Goal: Book appointment/travel/reservation

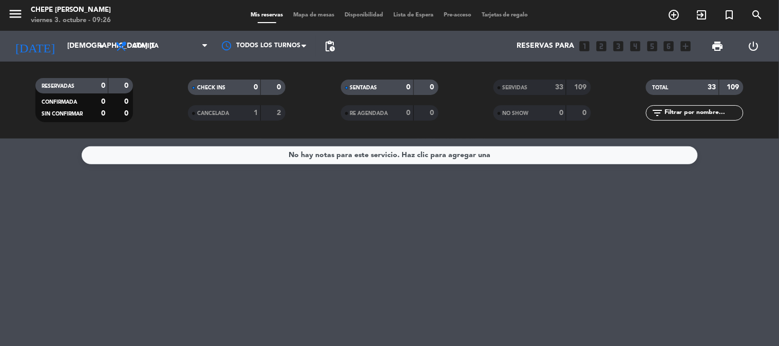
click at [318, 12] on div "Mis reservas Mapa de mesas Disponibilidad Lista de Espera Pre-acceso Tarjetas d…" at bounding box center [389, 15] width 288 height 9
click at [318, 12] on span "Mapa de mesas" at bounding box center [313, 15] width 51 height 6
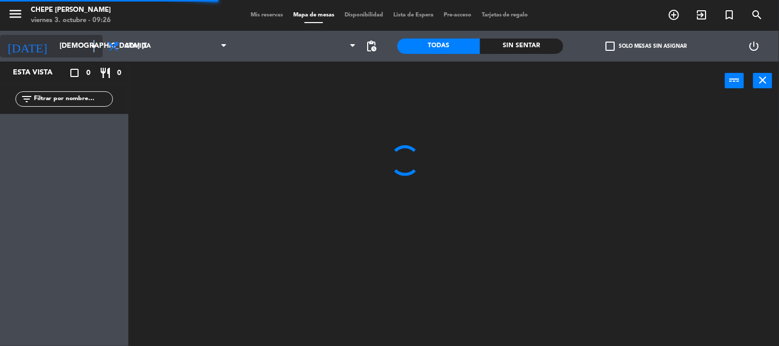
click at [93, 48] on icon "arrow_drop_down" at bounding box center [94, 46] width 12 height 12
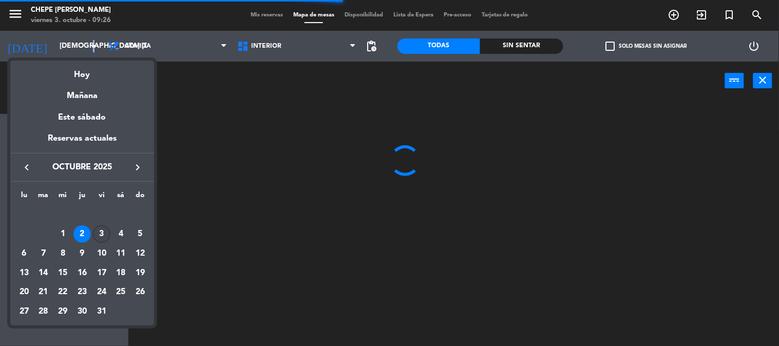
click at [102, 235] on div "3" at bounding box center [101, 233] width 17 height 17
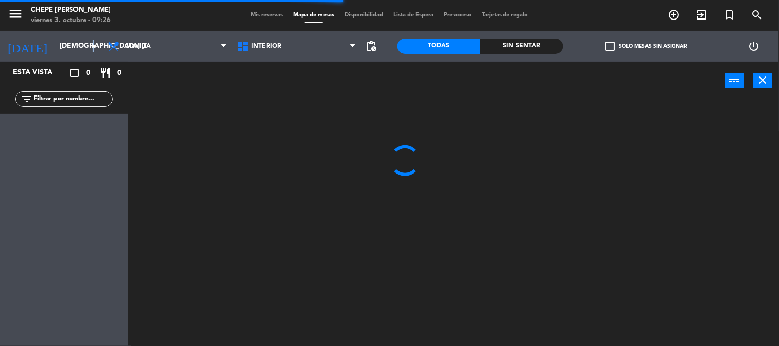
type input "vie. [DATE]"
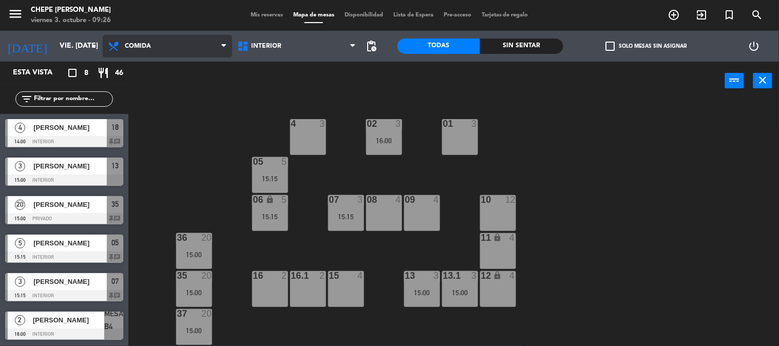
click at [190, 52] on span "Comida" at bounding box center [167, 46] width 129 height 23
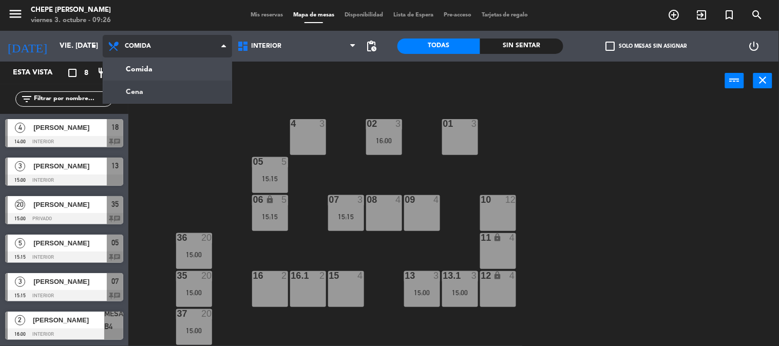
click at [168, 90] on ng-component "menu Chepe [PERSON_NAME] viernes 3. octubre - 09:26 Mis reservas Mapa de mesas …" at bounding box center [389, 173] width 779 height 346
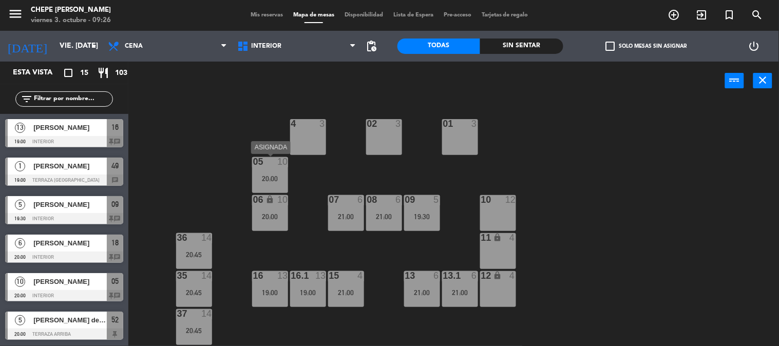
click at [261, 174] on div "05 10 20:00" at bounding box center [270, 175] width 36 height 36
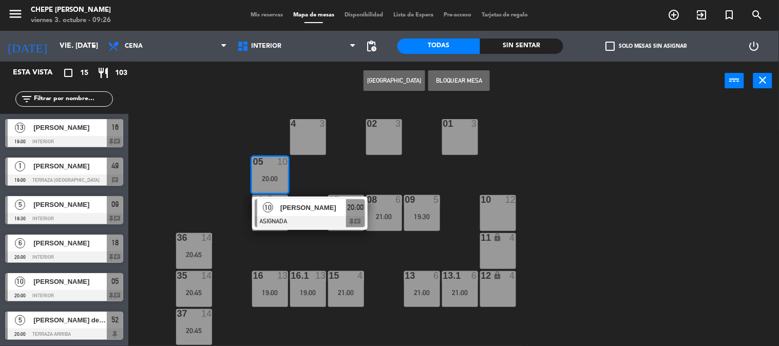
click at [293, 214] on div "[PERSON_NAME]" at bounding box center [312, 207] width 67 height 17
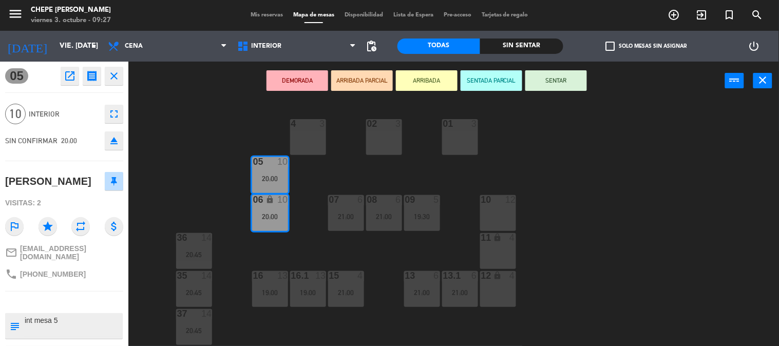
click at [167, 144] on div "02 3 4 3 01 3 05 10 20:00 06 lock 10 20:00 07 6 21:00 09 5 19:30 10 12 08 6 21:…" at bounding box center [457, 224] width 643 height 246
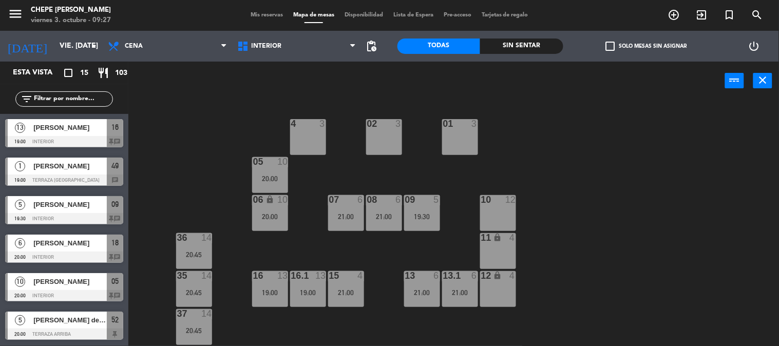
click at [267, 177] on div "20:00" at bounding box center [270, 178] width 36 height 7
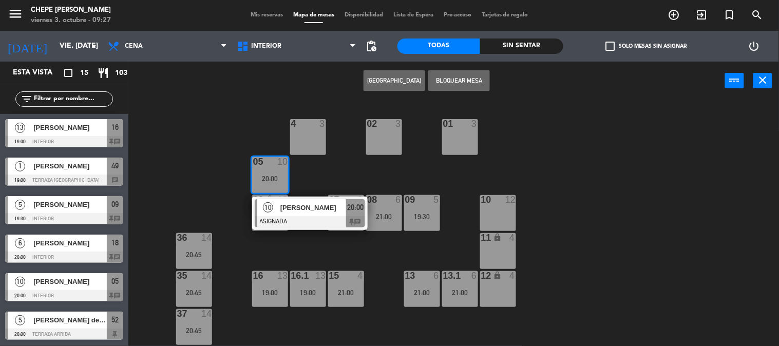
click at [238, 139] on div "02 3 4 3 01 3 05 10 20:00 10 [PERSON_NAME] ASIGNADA 20:00 chat 06 lock 10 20:00…" at bounding box center [457, 224] width 643 height 246
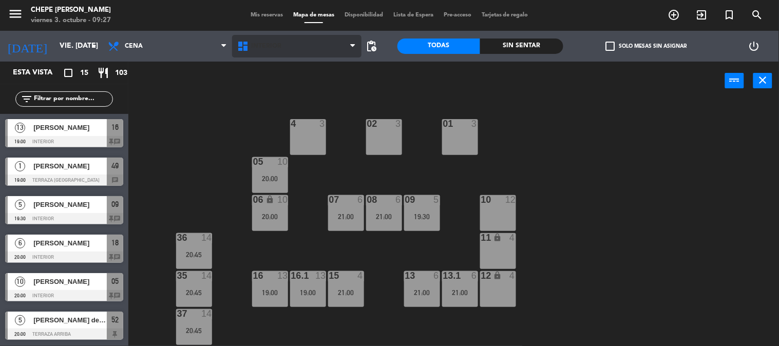
click at [306, 46] on span "Interior" at bounding box center [296, 46] width 129 height 23
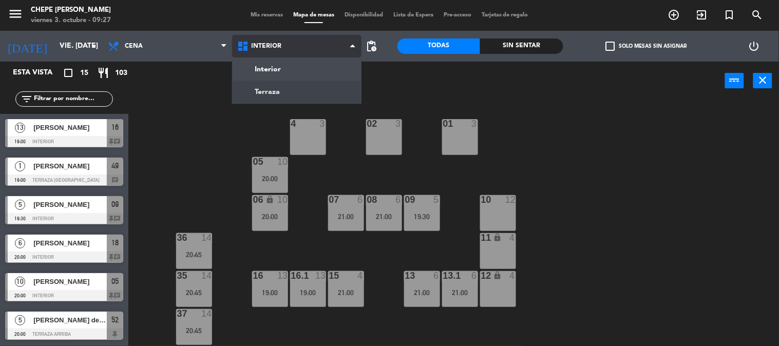
click at [295, 90] on ng-component "menu Chepe [PERSON_NAME] viernes 3. octubre - 09:27 Mis reservas Mapa de mesas …" at bounding box center [389, 173] width 779 height 346
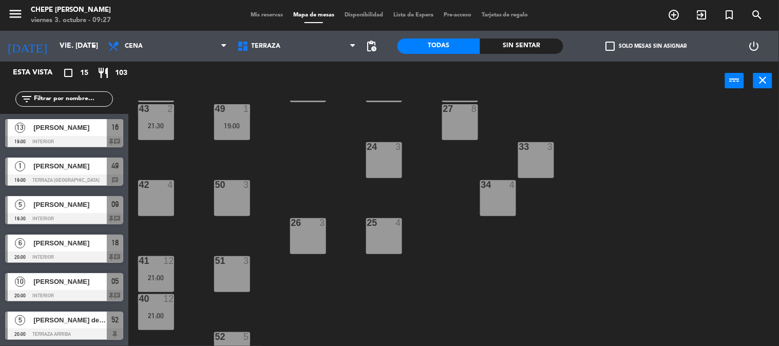
scroll to position [187, 0]
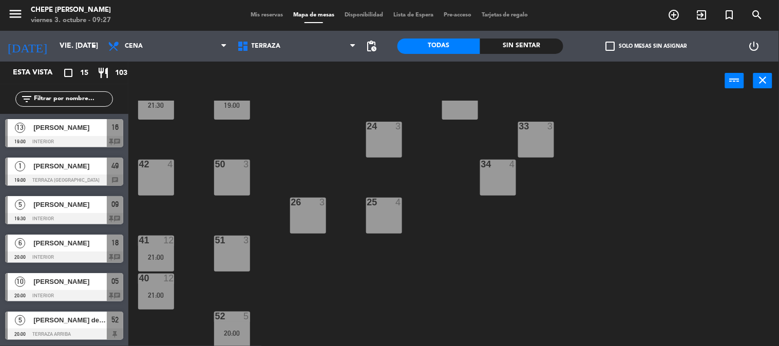
click at [162, 172] on div "42 4" at bounding box center [156, 178] width 36 height 36
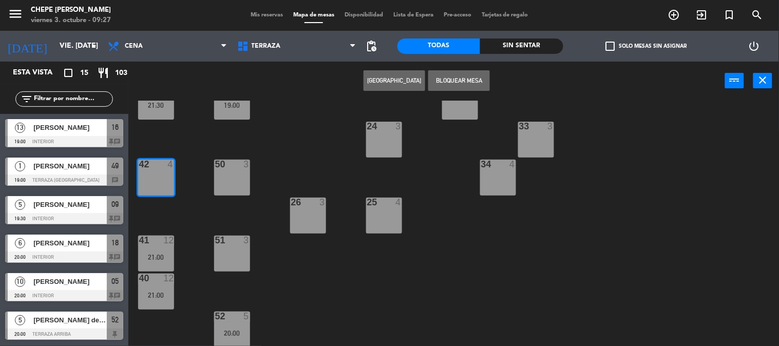
click at [459, 75] on button "Bloquear Mesa" at bounding box center [459, 80] width 62 height 21
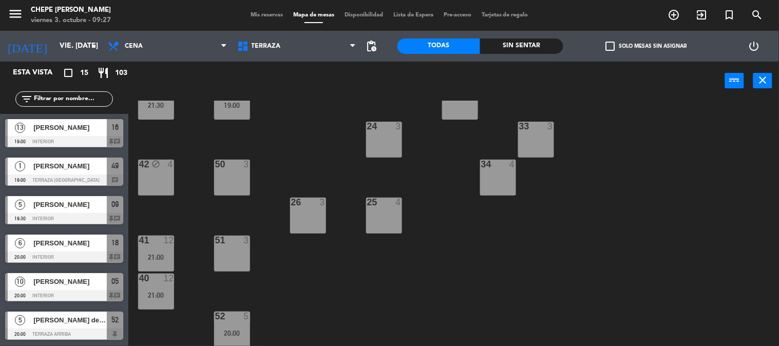
click at [158, 168] on div "block" at bounding box center [155, 165] width 17 height 10
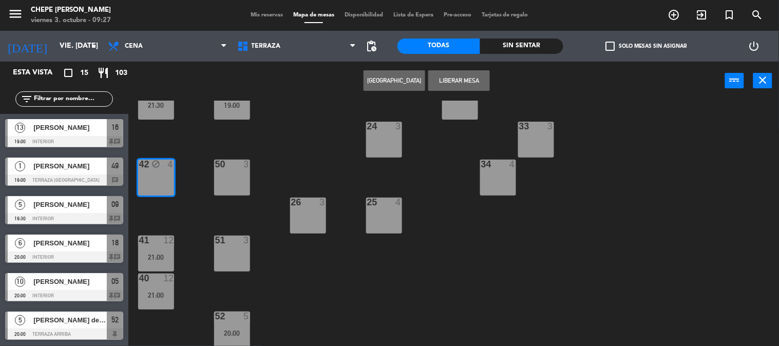
click at [388, 84] on button "[GEOGRAPHIC_DATA]" at bounding box center [394, 80] width 62 height 21
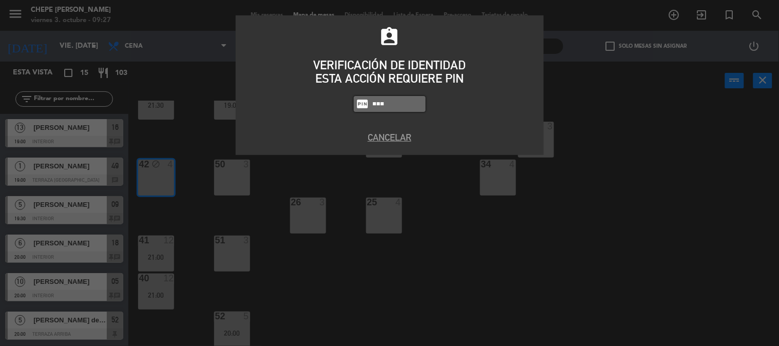
type input "5257"
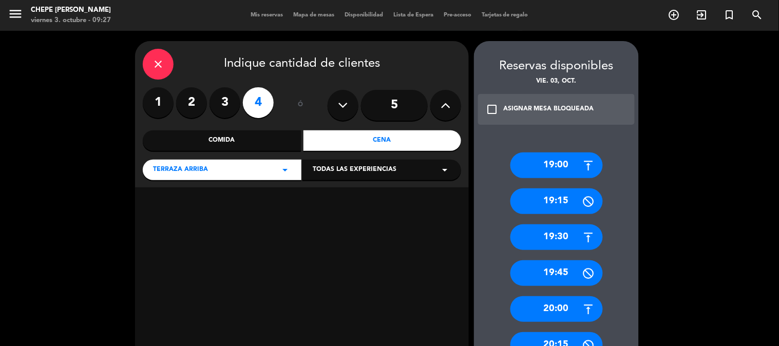
click at [371, 120] on input "5" at bounding box center [394, 105] width 67 height 31
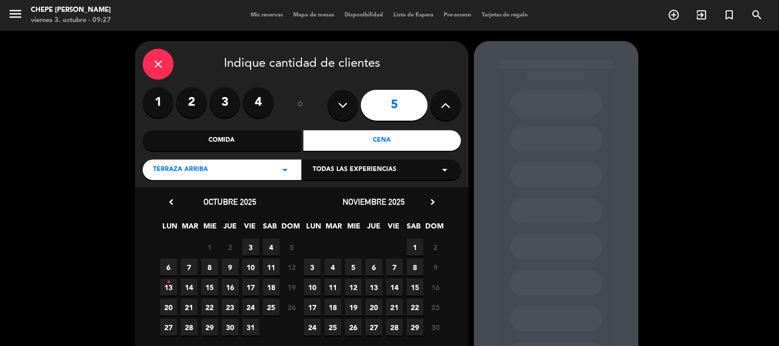
click at [244, 245] on span "3" at bounding box center [250, 247] width 17 height 17
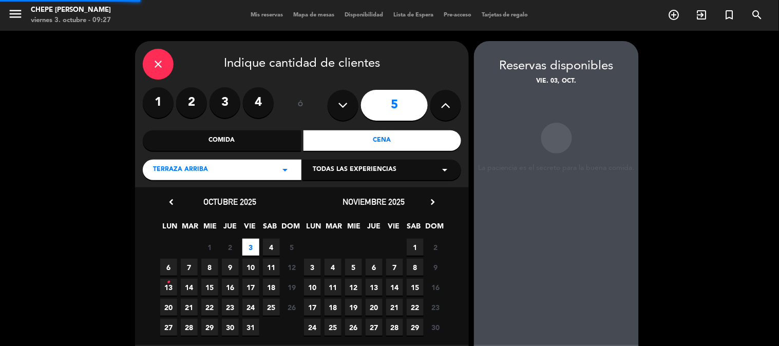
scroll to position [41, 0]
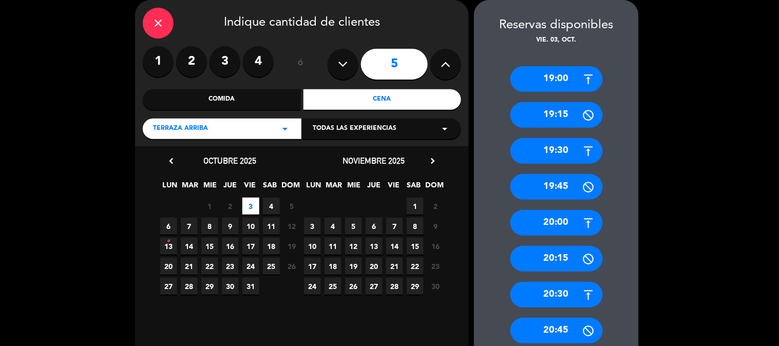
click at [561, 290] on div "20:30" at bounding box center [556, 295] width 92 height 26
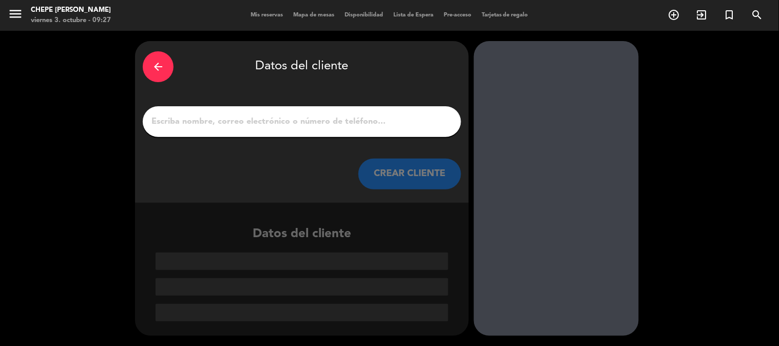
click at [305, 126] on input "1" at bounding box center [301, 121] width 303 height 14
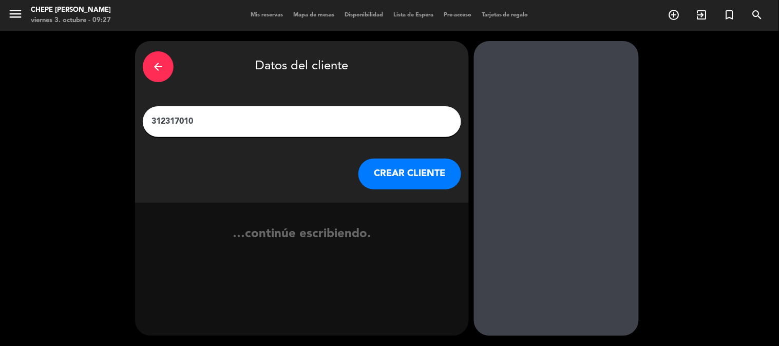
type input "3123170102"
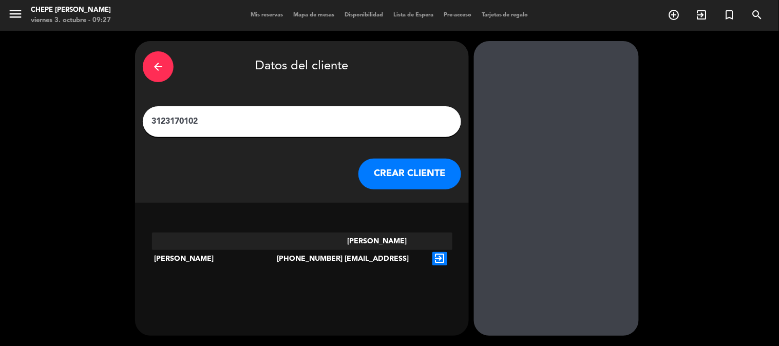
click at [437, 252] on icon "exit_to_app" at bounding box center [439, 258] width 15 height 13
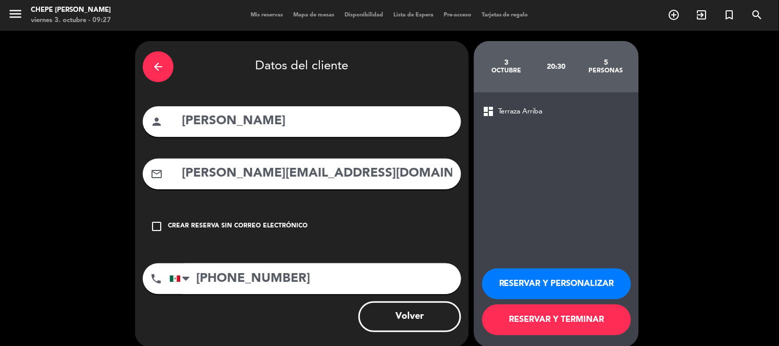
click at [569, 280] on button "RESERVAR Y PERSONALIZAR" at bounding box center [556, 283] width 149 height 31
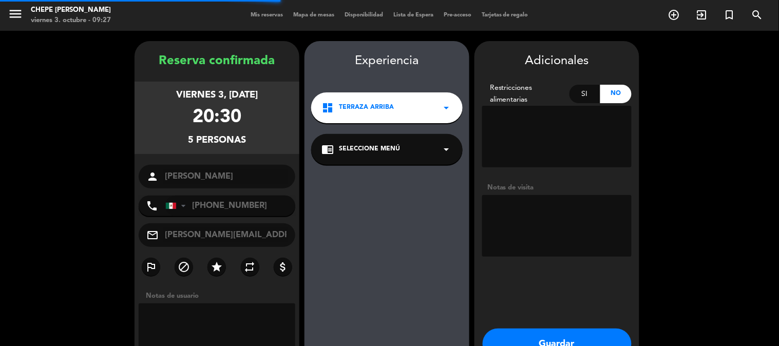
scroll to position [41, 0]
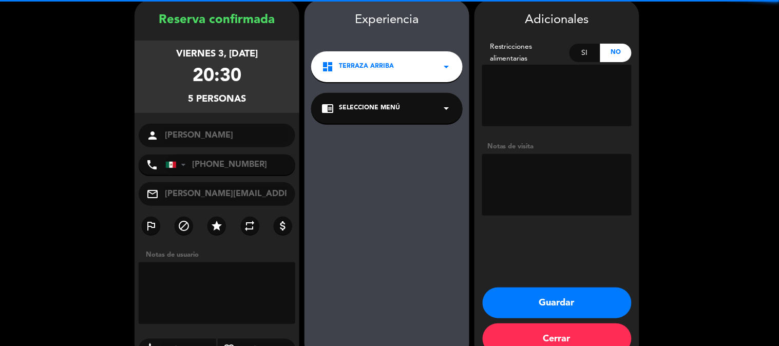
click at [512, 178] on textarea at bounding box center [556, 185] width 149 height 62
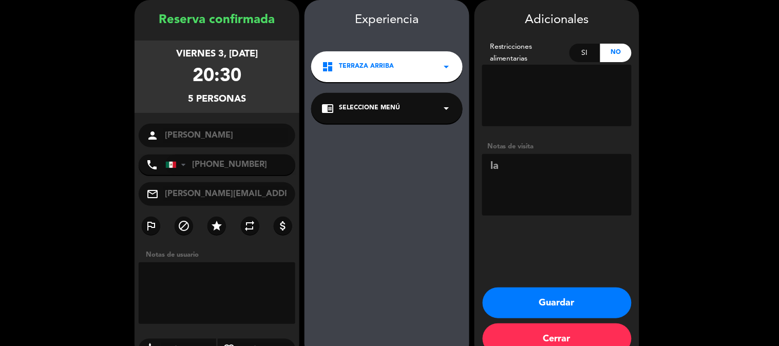
type textarea "l"
type textarea "LA PAZ"
click at [571, 301] on button "Guardar" at bounding box center [557, 302] width 149 height 31
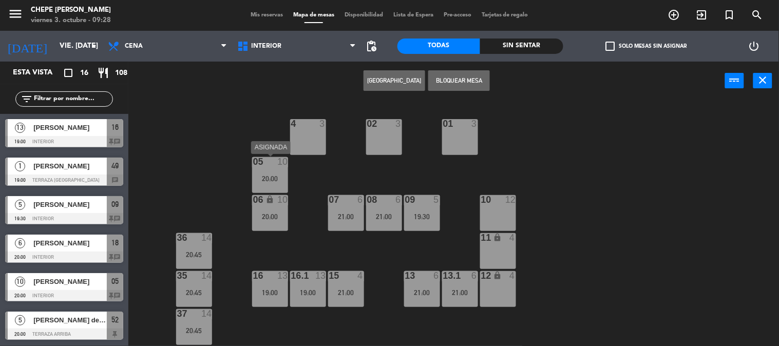
click at [273, 173] on div "05 10 20:00" at bounding box center [270, 175] width 36 height 36
click at [273, 181] on div "20:00" at bounding box center [270, 178] width 36 height 7
click at [271, 167] on div "05 10 20:00" at bounding box center [270, 175] width 36 height 36
click at [325, 176] on div "02 3 4 3 01 3 05 10 20:00 06 lock 10 20:00 07 6 21:00 09 5 19:30 10 12 08 6 21:…" at bounding box center [457, 224] width 643 height 246
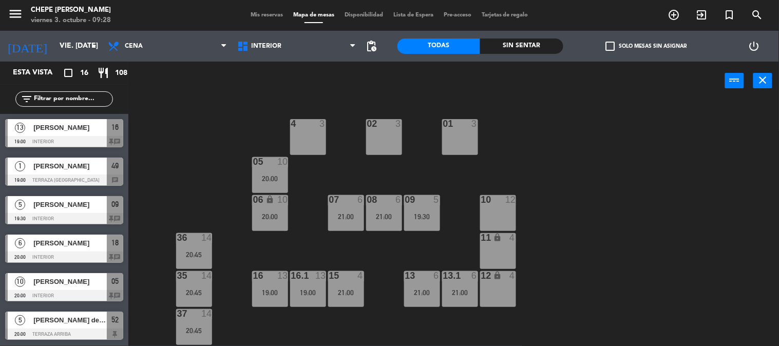
click at [274, 176] on div "20:00" at bounding box center [270, 178] width 36 height 7
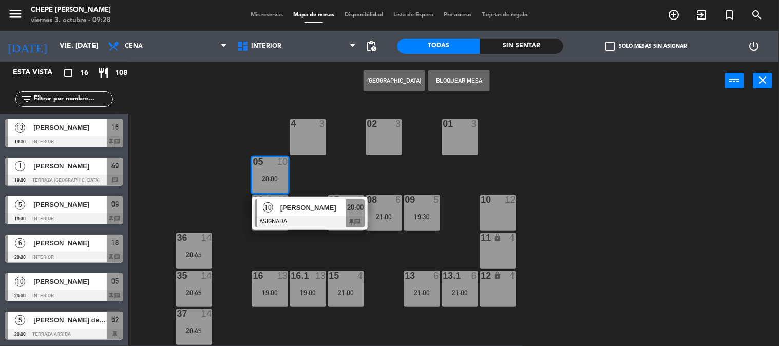
click at [298, 206] on div "10 [PERSON_NAME] ASIGNADA 20:00 chat" at bounding box center [309, 213] width 131 height 33
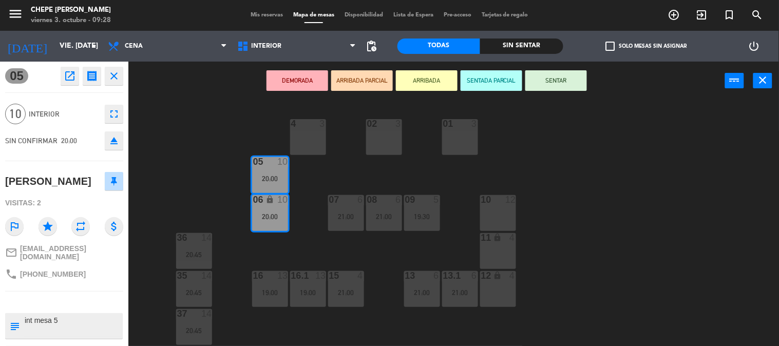
click at [75, 76] on icon "open_in_new" at bounding box center [70, 76] width 12 height 12
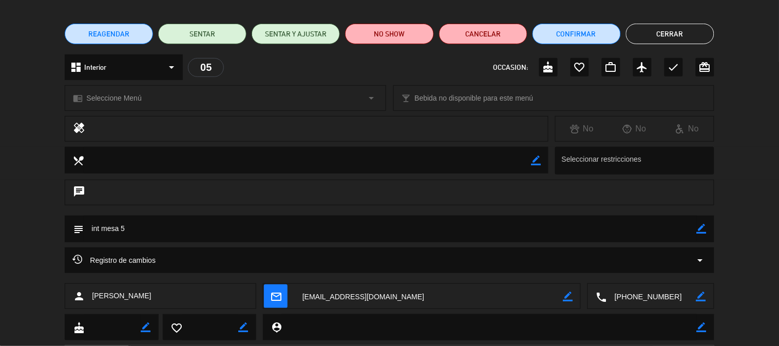
scroll to position [125, 0]
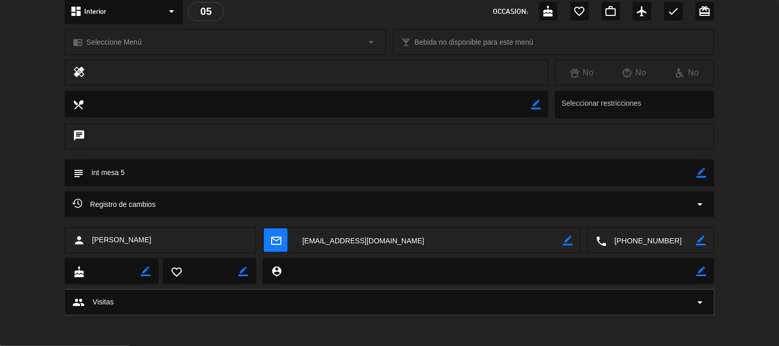
click at [697, 204] on icon "arrow_drop_down" at bounding box center [700, 204] width 12 height 12
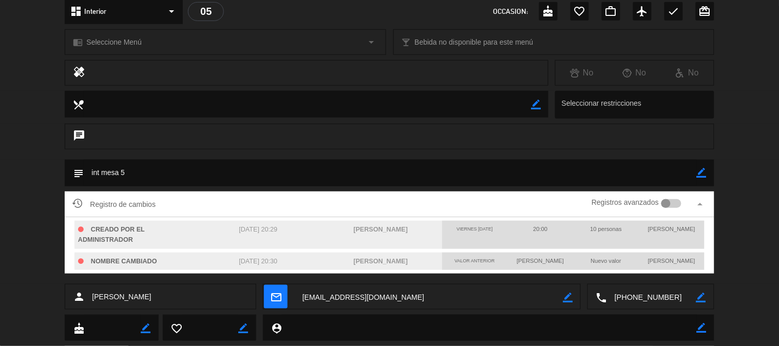
click at [700, 204] on icon "arrow_drop_up" at bounding box center [700, 204] width 12 height 12
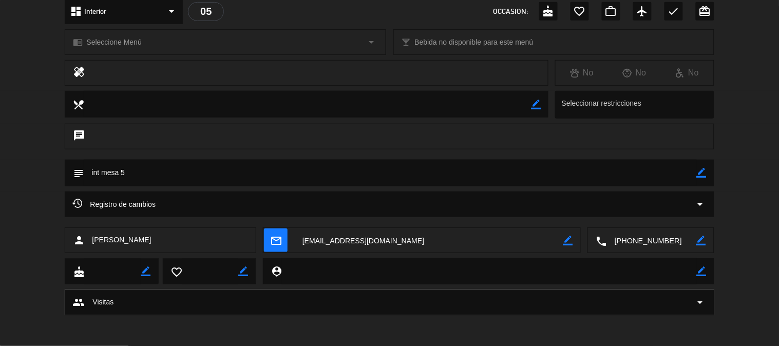
click at [750, 160] on div "subject border_color" at bounding box center [389, 176] width 779 height 32
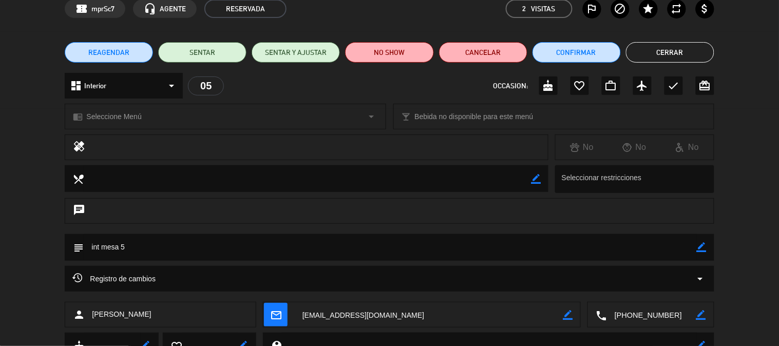
scroll to position [0, 0]
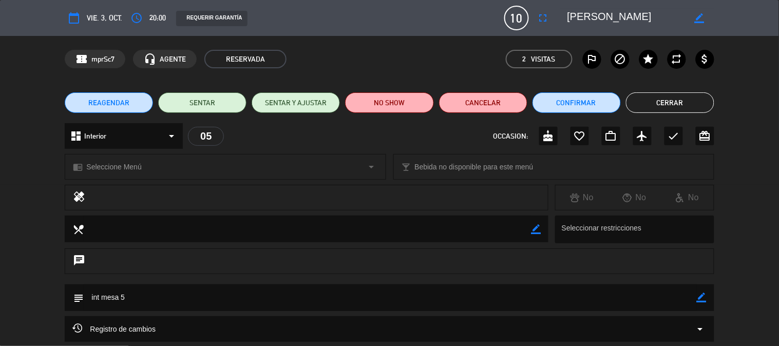
click at [670, 110] on button "Cerrar" at bounding box center [670, 102] width 88 height 21
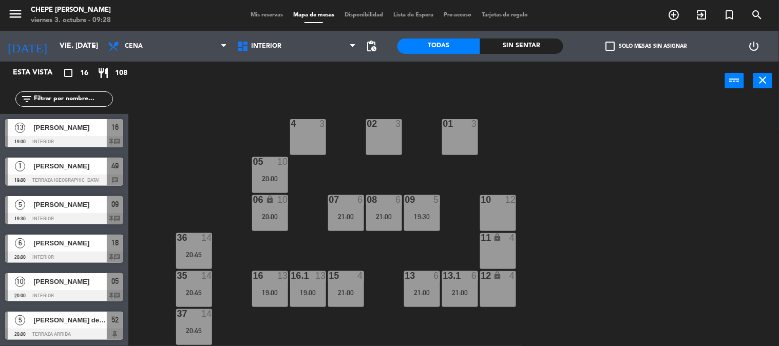
click at [624, 191] on div "02 3 4 3 01 3 05 10 20:00 06 lock 10 20:00 07 6 21:00 09 5 19:30 10 12 08 6 21:…" at bounding box center [457, 224] width 643 height 246
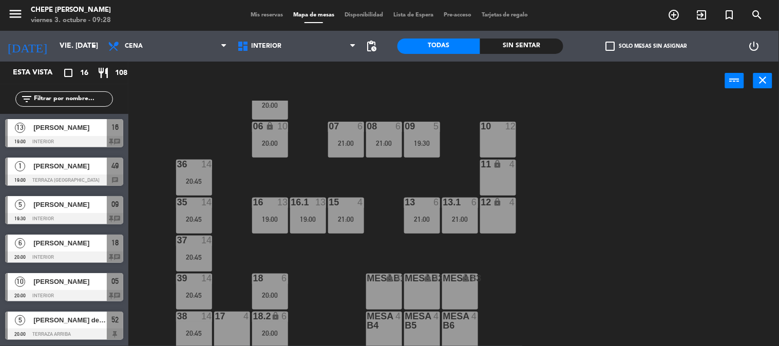
scroll to position [74, 0]
click at [276, 209] on div "16 13 19:00" at bounding box center [270, 215] width 36 height 36
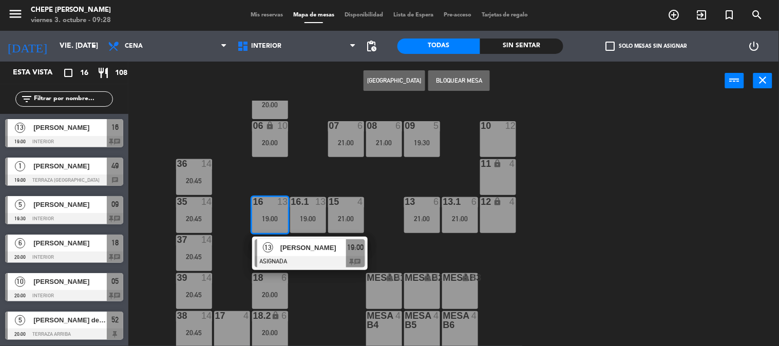
click at [307, 262] on div "13 [PERSON_NAME] ASIGNADA 19:00 chat" at bounding box center [309, 253] width 131 height 33
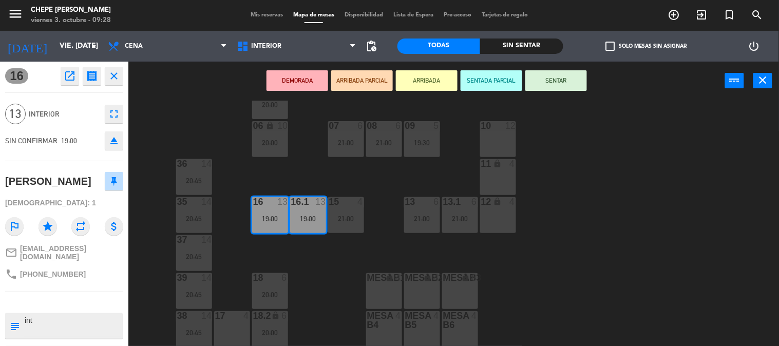
click at [317, 298] on div "02 3 4 3 01 3 05 10 20:00 06 lock 10 20:00 07 6 21:00 09 5 19:30 10 12 08 6 21:…" at bounding box center [457, 224] width 643 height 246
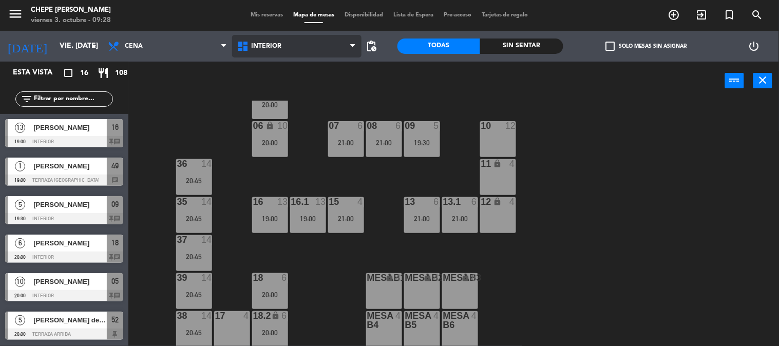
click at [329, 38] on span "Interior" at bounding box center [296, 46] width 129 height 23
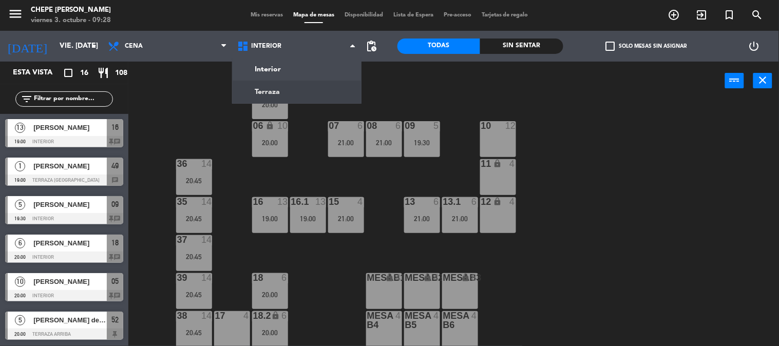
click at [308, 85] on ng-component "menu Chepe [PERSON_NAME] viernes 3. octubre - 09:28 Mis reservas Mapa de mesas …" at bounding box center [389, 173] width 779 height 346
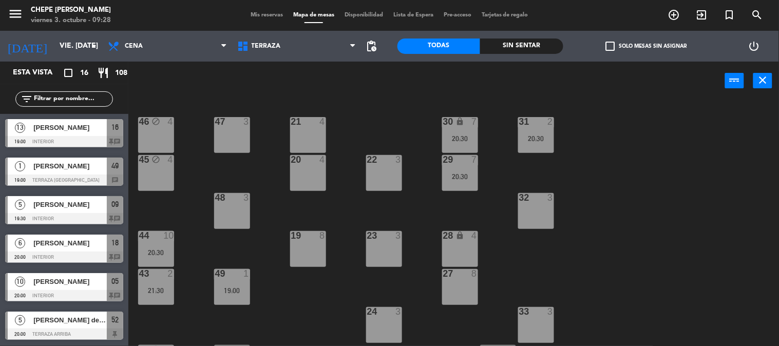
scroll to position [0, 0]
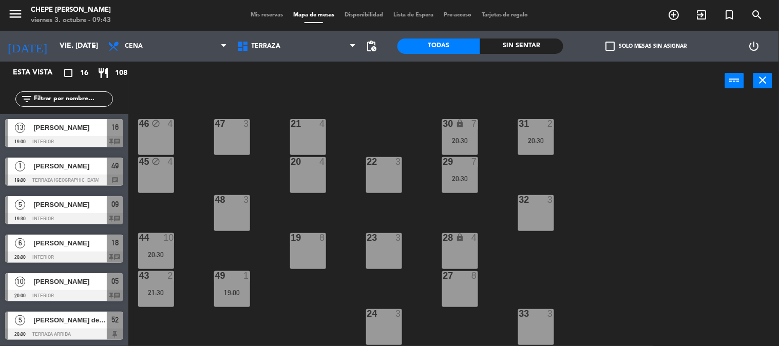
click at [619, 161] on div "21 4 30 lock 7 20:30 46 block 4 47 3 31 2 20:30 20 4 22 3 29 7 20:30 45 block 4…" at bounding box center [457, 224] width 643 height 246
